Goal: Task Accomplishment & Management: Manage account settings

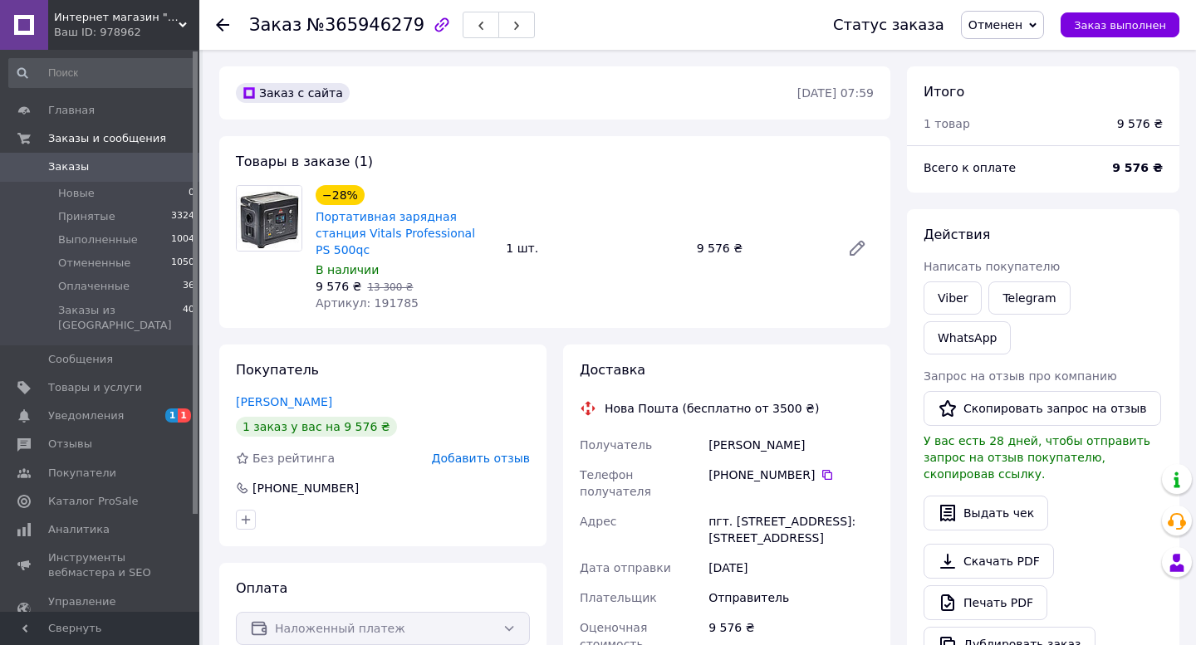
click at [387, 296] on span "Артикул: 191785" at bounding box center [367, 302] width 103 height 13
copy span "191785"
drag, startPoint x: 312, startPoint y: 213, endPoint x: 491, endPoint y: 238, distance: 180.3
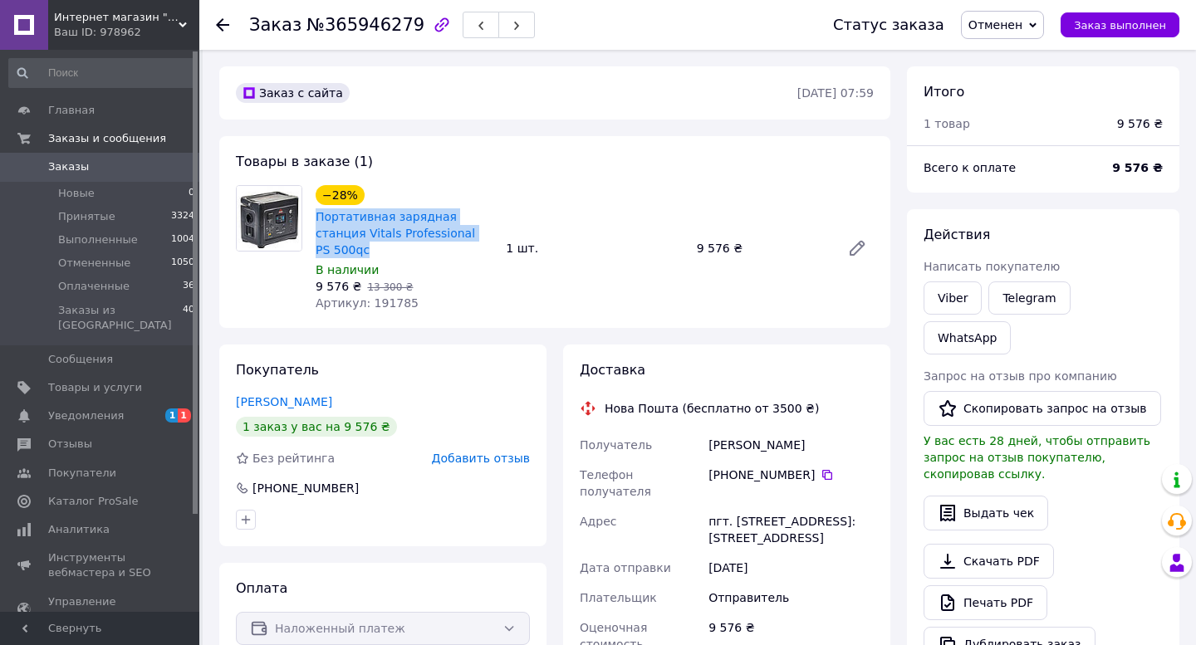
click at [488, 238] on div "−28% Портативная зарядная станция Vitals Professional PS 500qc В наличии 9 576 …" at bounding box center [404, 248] width 190 height 133
copy link "Портативная зарядная станция Vitals Professional PS 500qc"
click at [391, 296] on span "Артикул: 191785" at bounding box center [367, 302] width 103 height 13
copy span "191785"
